Goal: Task Accomplishment & Management: Complete application form

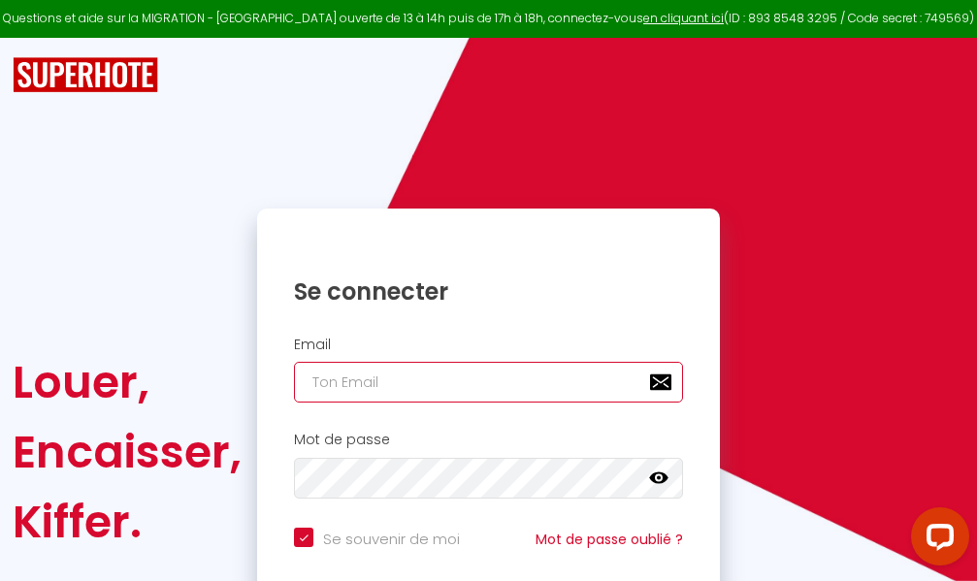
click at [465, 378] on input "email" at bounding box center [488, 382] width 389 height 41
type input "m"
checkbox input "true"
type input "ma"
checkbox input "true"
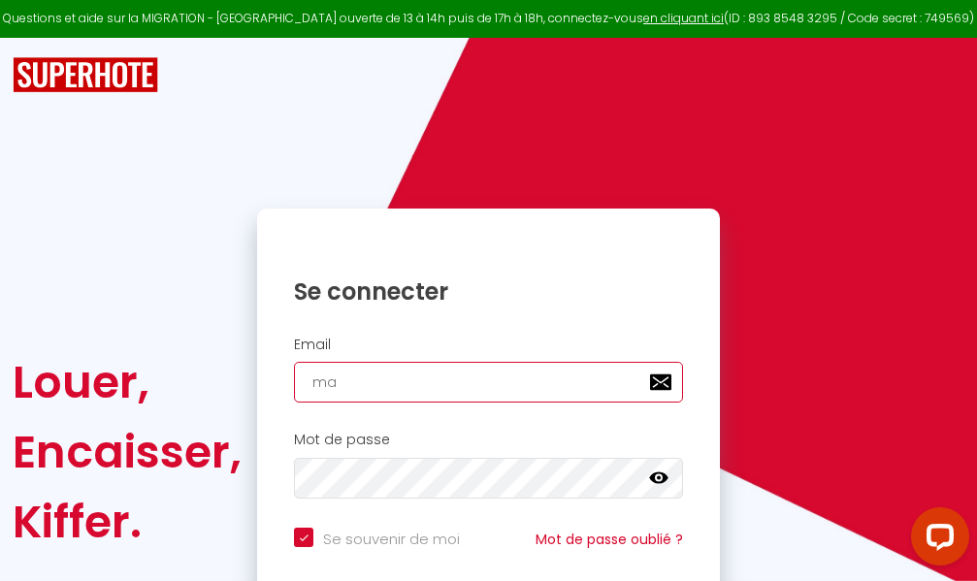
type input "mar"
checkbox input "true"
type input "marc"
checkbox input "true"
type input "marcd"
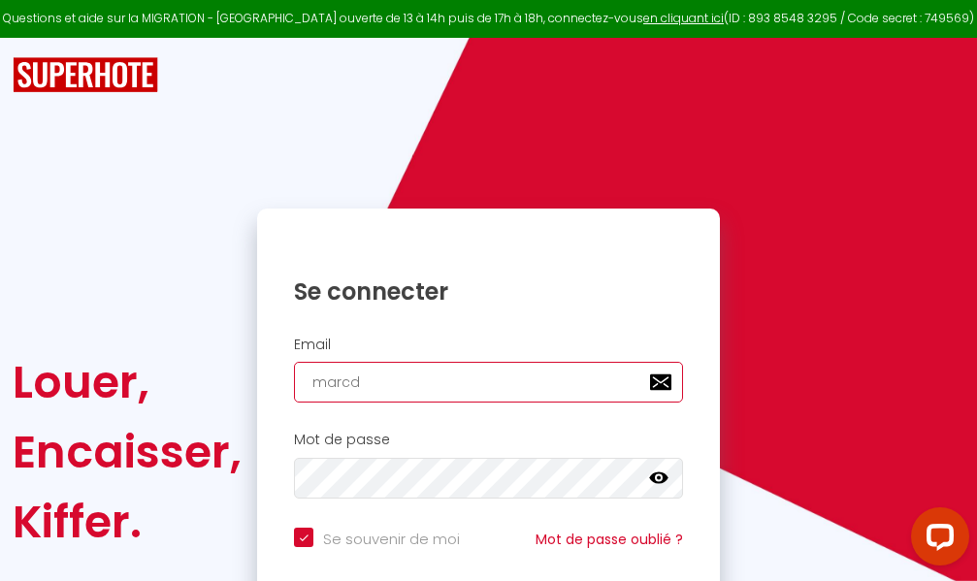
checkbox input "true"
type input "marcdp"
checkbox input "true"
type input "marcdpo"
checkbox input "true"
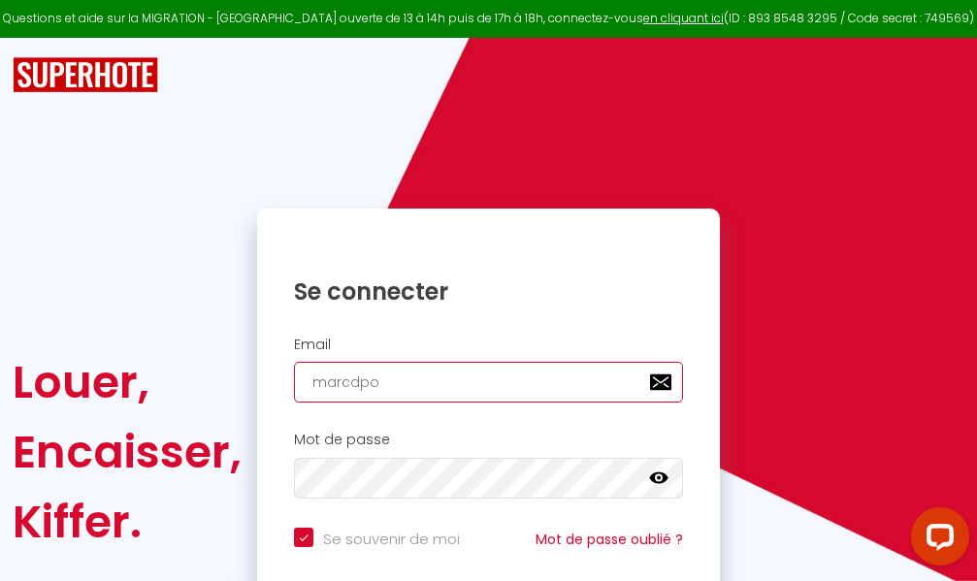
type input "marcdpoz"
checkbox input "true"
type input "marcdpoz."
checkbox input "true"
type input "marcdpoz.l"
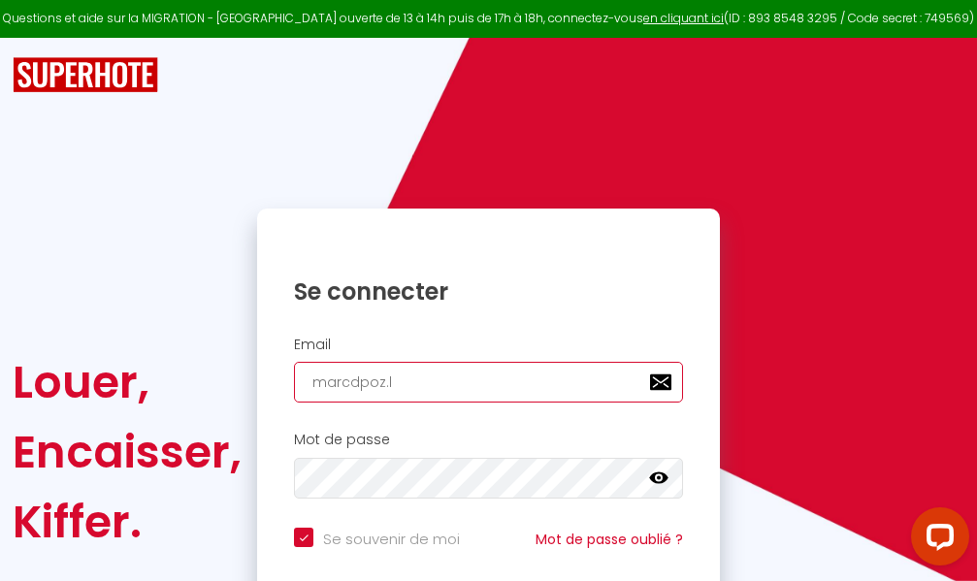
checkbox input "true"
type input "marcdpoz.lo"
checkbox input "true"
type input "marcdpoz.loc"
checkbox input "true"
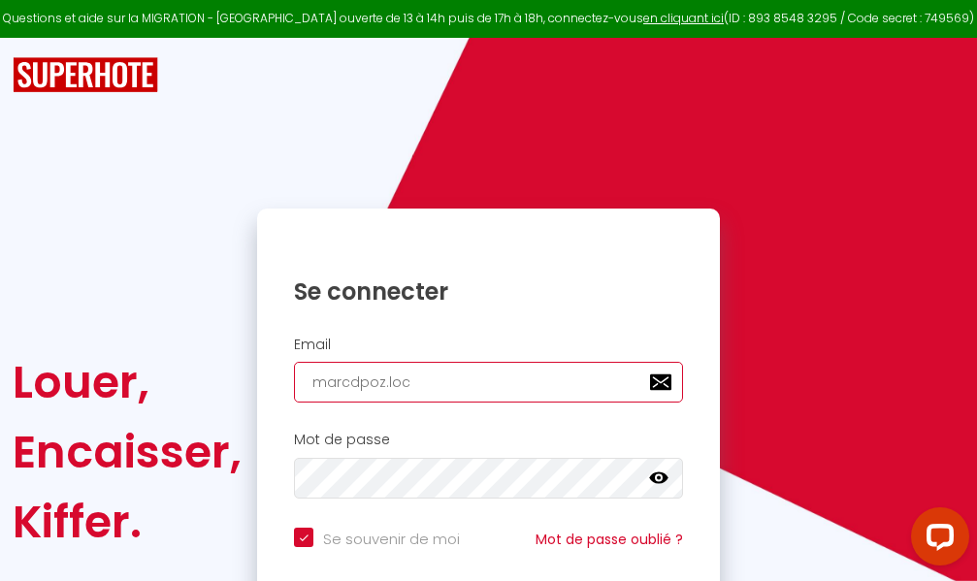
type input "marcdpoz.loca"
checkbox input "true"
type input "marcdpoz.locat"
checkbox input "true"
type input "marcdpoz.locati"
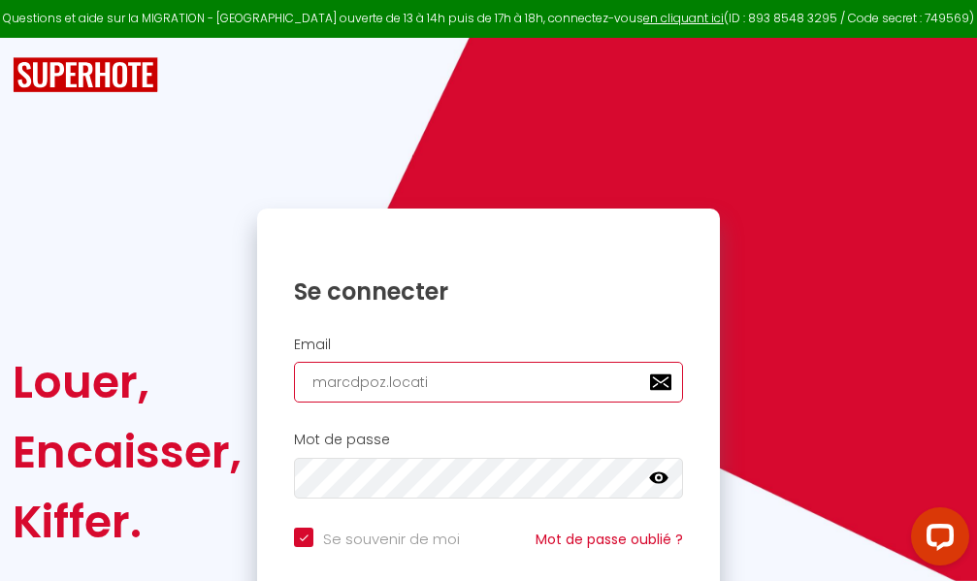
checkbox input "true"
type input "marcdpoz.locatio"
checkbox input "true"
type input "marcdpoz.location"
checkbox input "true"
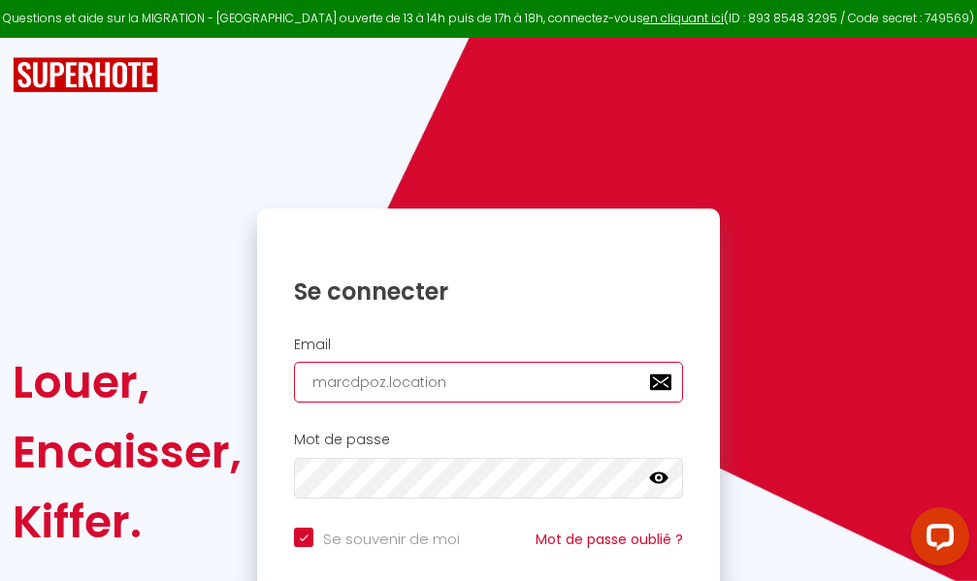
type input "marcdpoz.location@"
checkbox input "true"
type input "marcdpoz.location@g"
checkbox input "true"
type input "marcdpoz.location@gm"
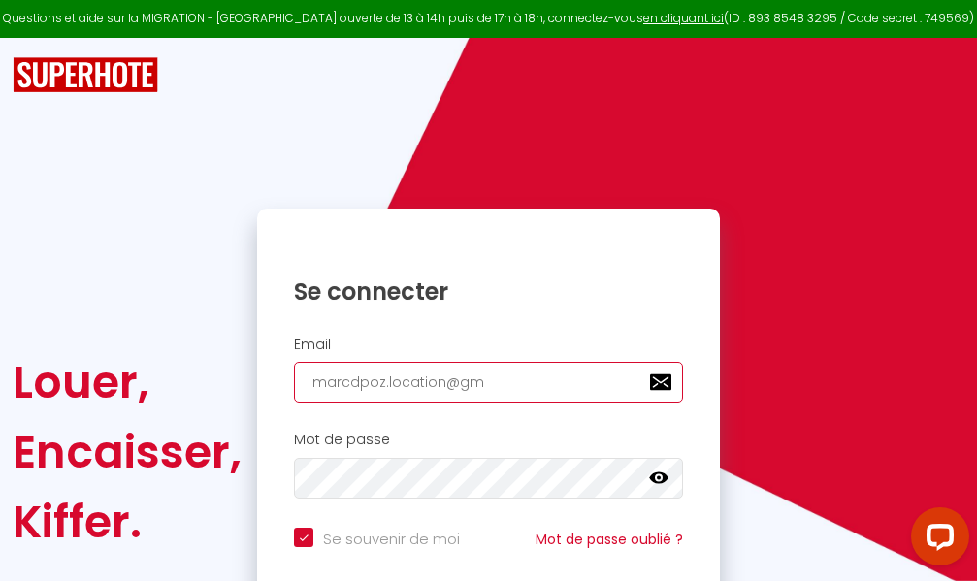
checkbox input "true"
type input "marcdpoz.location@gma"
checkbox input "true"
type input "marcdpoz.location@gmai"
checkbox input "true"
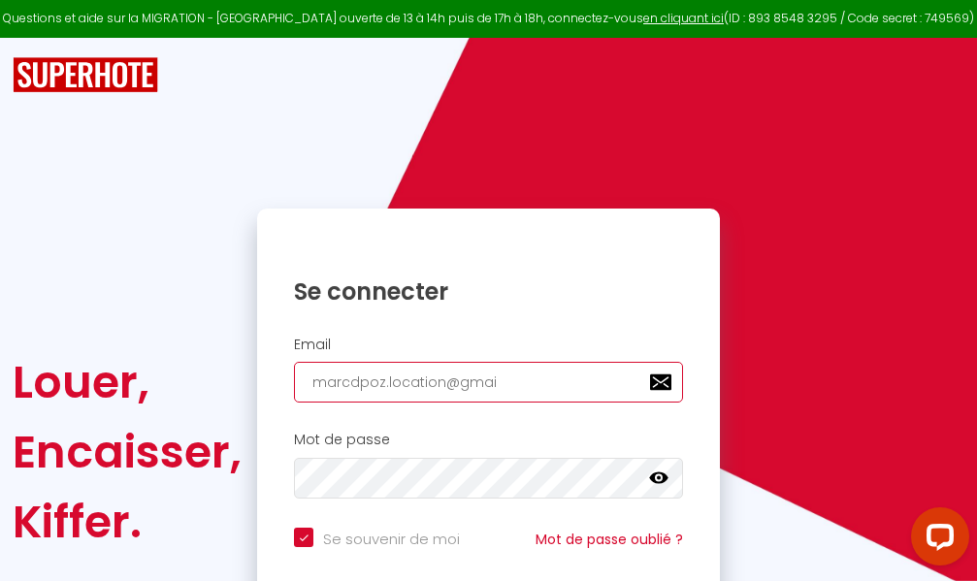
type input "[EMAIL_ADDRESS]"
checkbox input "true"
type input "[EMAIL_ADDRESS]."
checkbox input "true"
type input "marcdpoz.location@gmail.c"
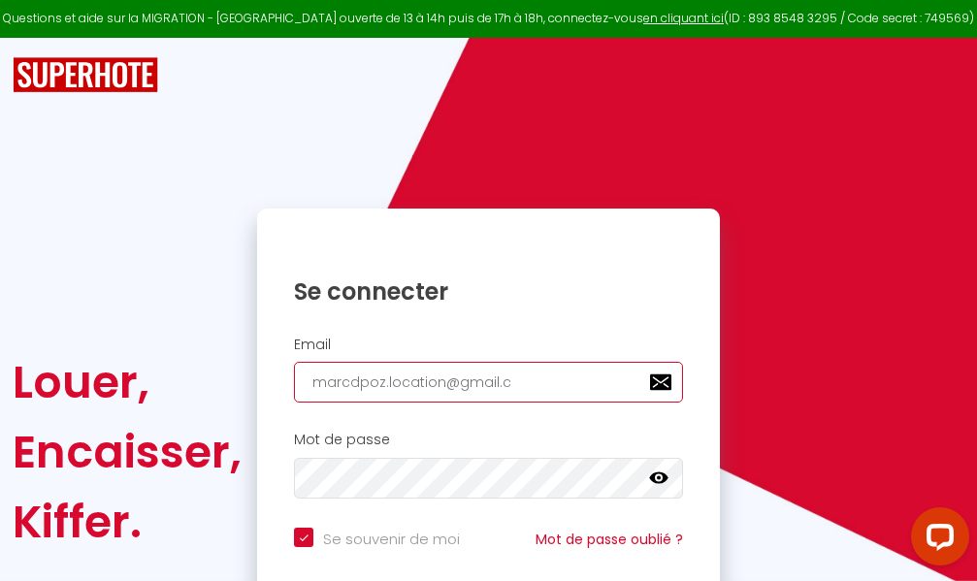
checkbox input "true"
type input "[EMAIL_ADDRESS][DOMAIN_NAME]"
checkbox input "true"
type input "[EMAIL_ADDRESS][DOMAIN_NAME]"
checkbox input "true"
